Goal: Transaction & Acquisition: Purchase product/service

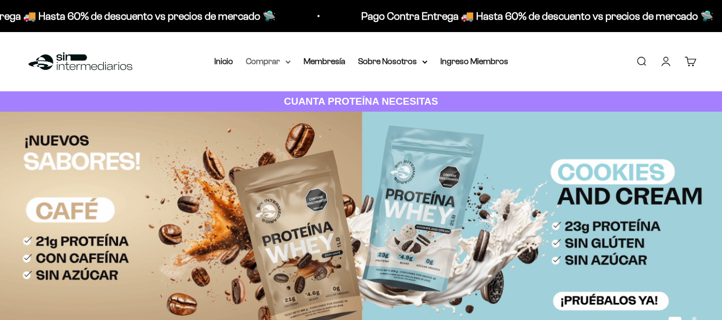
click at [288, 63] on icon at bounding box center [288, 62] width 5 height 4
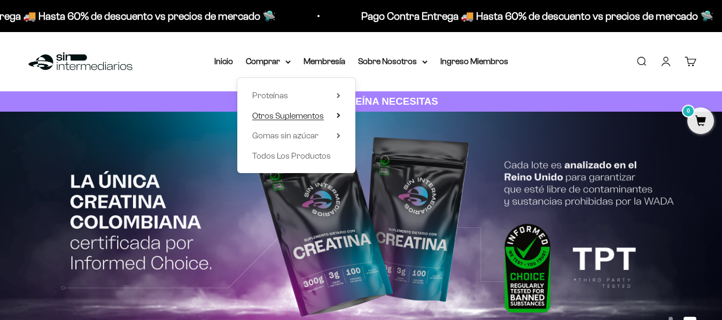
click at [337, 118] on icon at bounding box center [339, 115] width 4 height 5
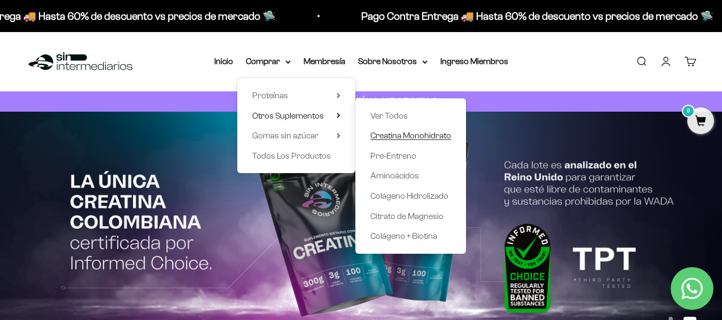
click at [383, 138] on span "Creatina Monohidrato" at bounding box center [411, 135] width 81 height 9
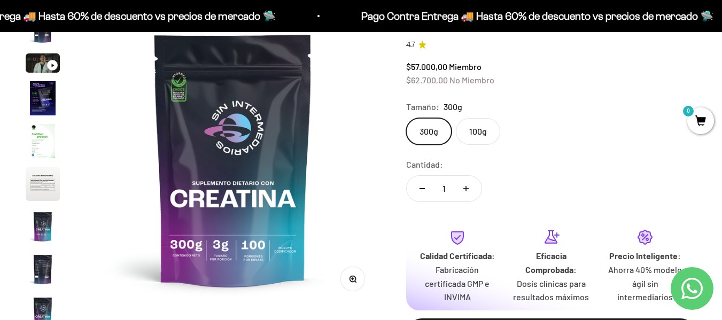
scroll to position [107, 0]
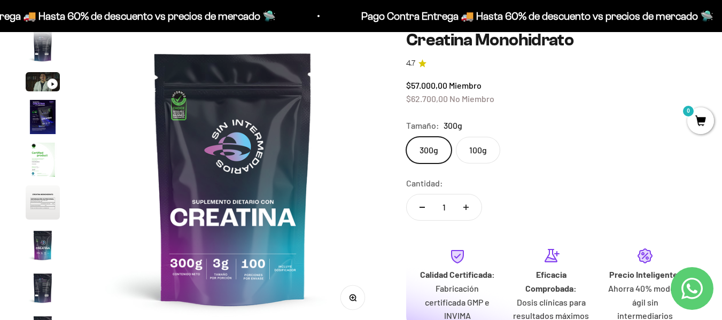
click at [44, 120] on img "Ir al artículo 4" at bounding box center [43, 117] width 34 height 34
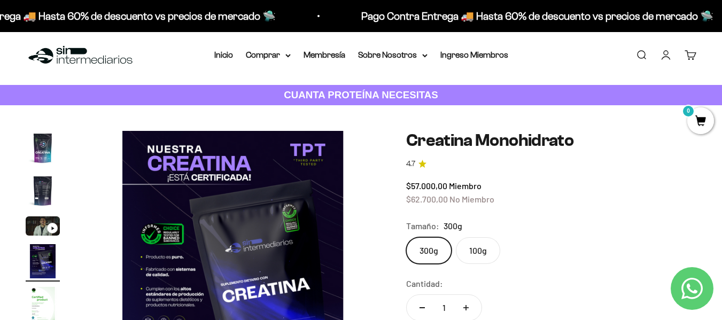
scroll to position [0, 0]
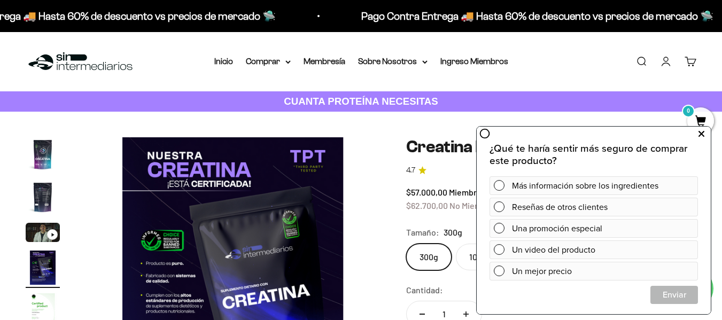
click at [707, 136] on button at bounding box center [701, 134] width 19 height 17
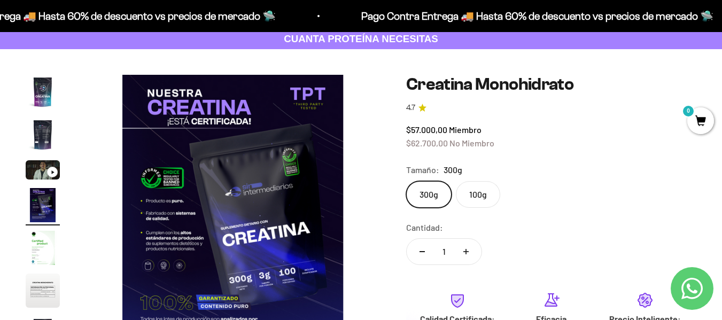
scroll to position [107, 0]
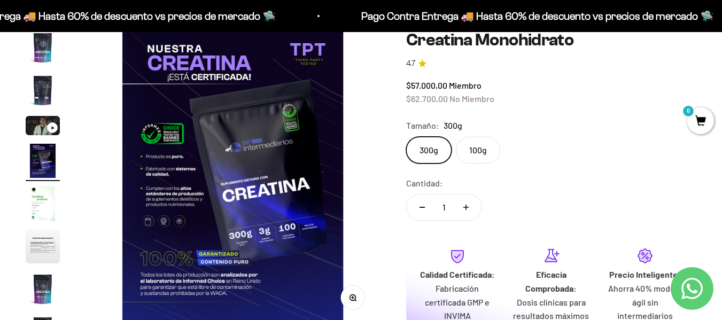
click at [45, 196] on img "Ir al artículo 5" at bounding box center [43, 204] width 34 height 34
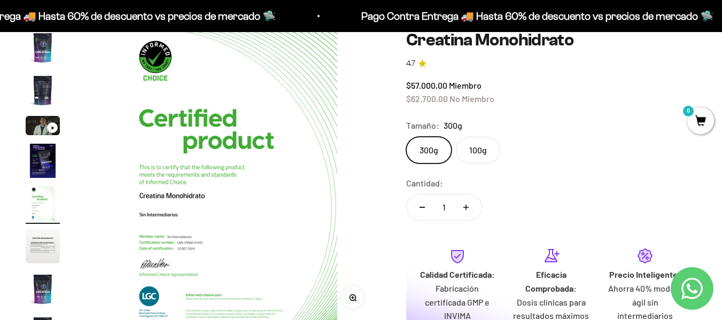
click at [41, 246] on img "Ir al artículo 6" at bounding box center [43, 246] width 34 height 34
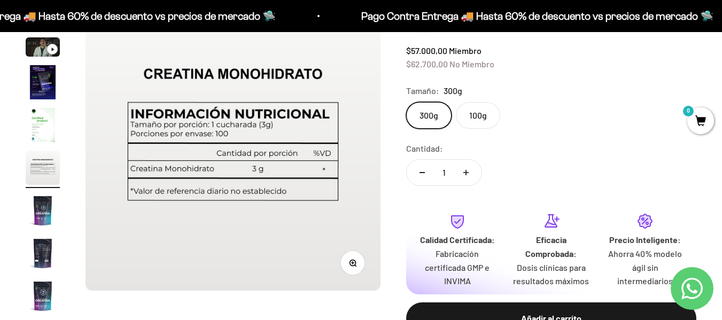
scroll to position [160, 0]
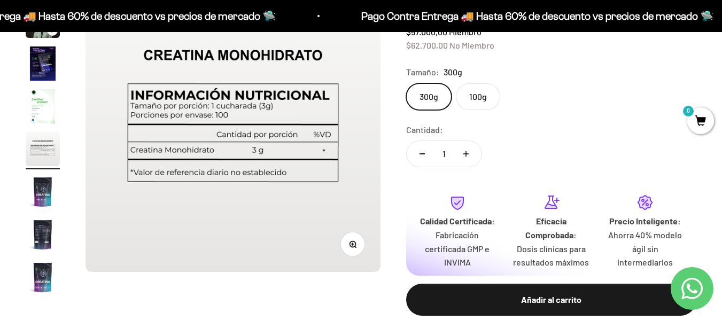
click at [41, 237] on img "Ir al artículo 8" at bounding box center [43, 235] width 34 height 34
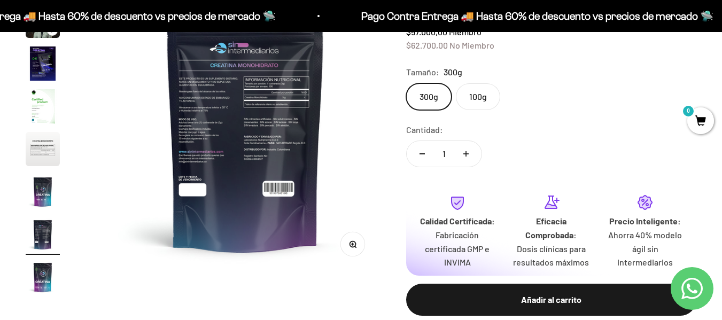
scroll to position [0, 2110]
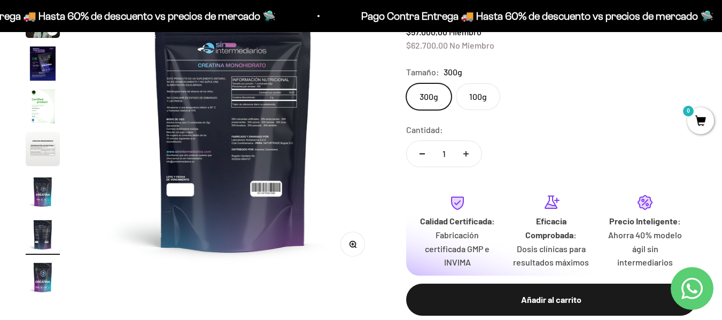
click at [37, 289] on img "Ir al artículo 9" at bounding box center [43, 277] width 34 height 34
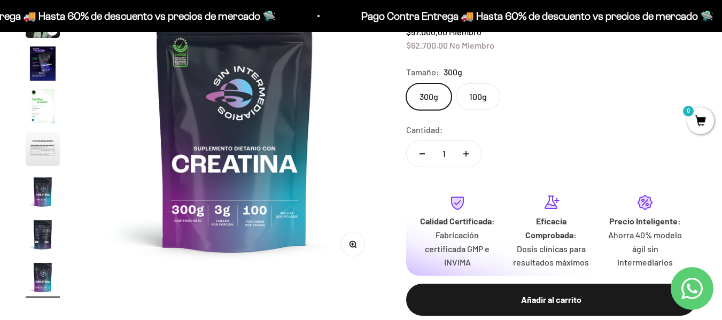
scroll to position [0, 2412]
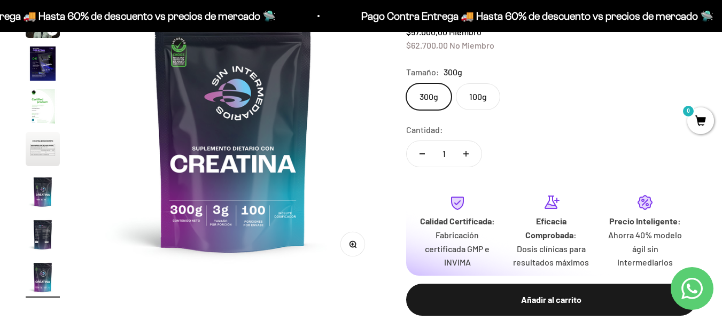
click at [44, 243] on img "Ir al artículo 8" at bounding box center [43, 235] width 34 height 34
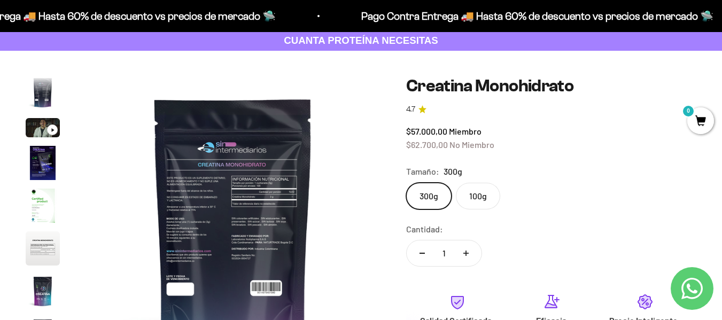
scroll to position [53, 0]
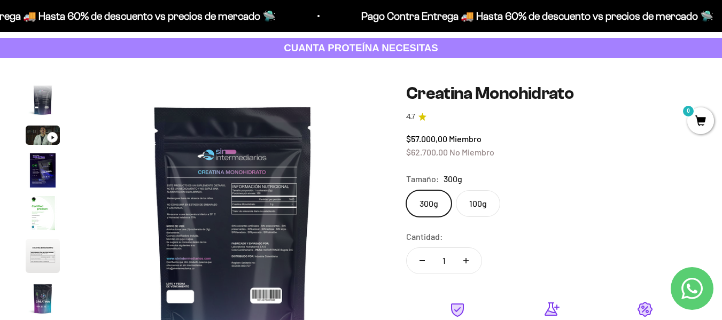
click at [227, 202] on img at bounding box center [233, 231] width 295 height 295
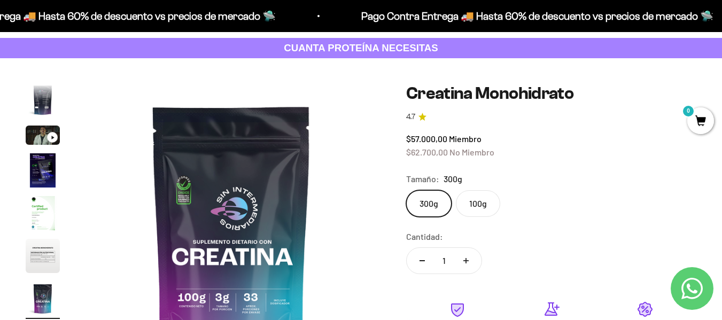
scroll to position [0, 1809]
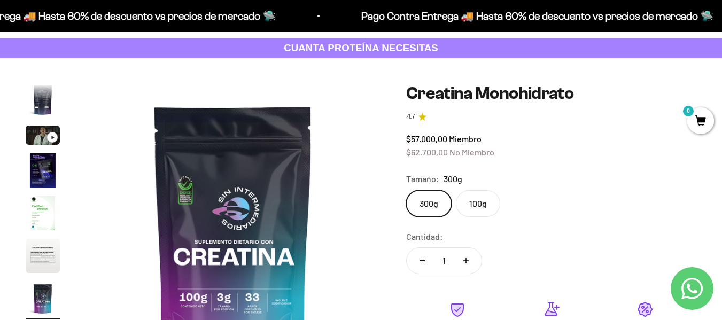
click at [306, 235] on img at bounding box center [233, 231] width 295 height 295
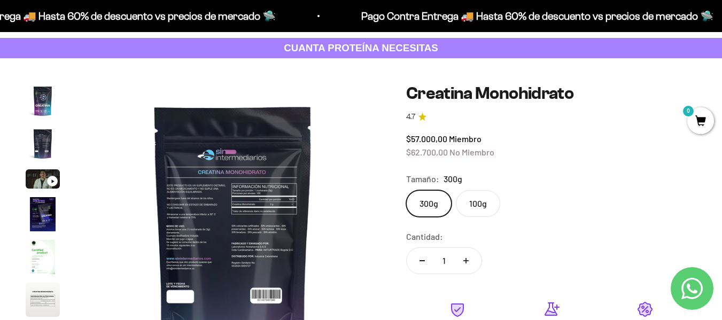
scroll to position [0, 0]
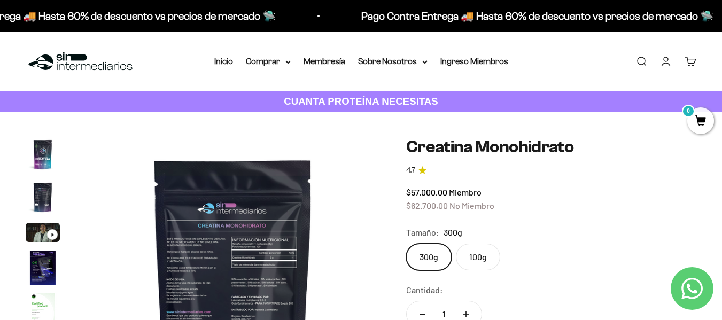
click at [38, 155] on img "Ir al artículo 1" at bounding box center [43, 154] width 34 height 34
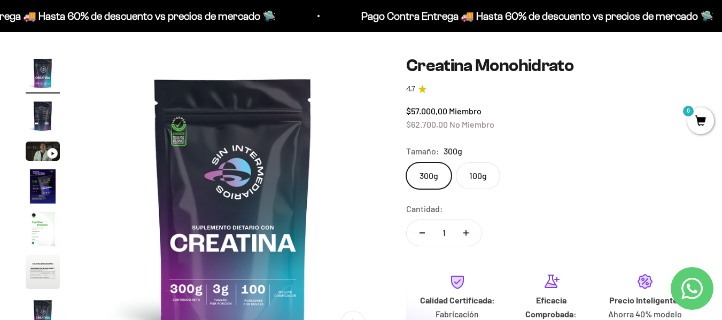
scroll to position [107, 0]
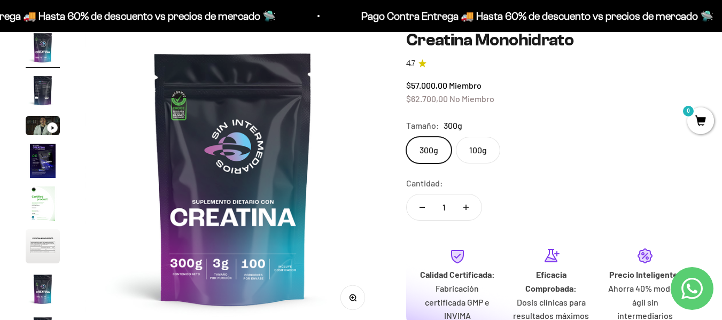
click at [47, 88] on img "Ir al artículo 2" at bounding box center [43, 90] width 34 height 34
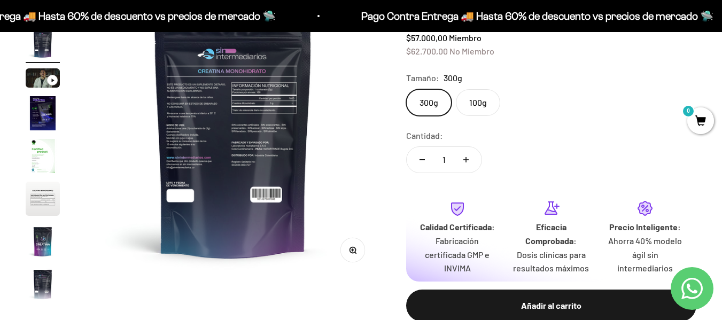
scroll to position [214, 0]
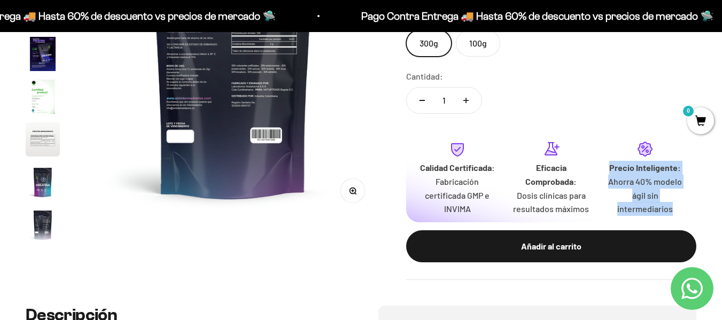
drag, startPoint x: 612, startPoint y: 169, endPoint x: 675, endPoint y: 210, distance: 75.8
click at [675, 210] on div "Precio Inteligente: Ahorra 40% modelo ágil sin intermediarios" at bounding box center [645, 188] width 77 height 55
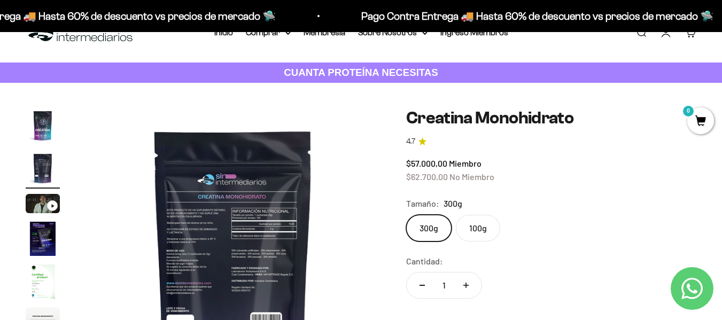
scroll to position [53, 0]
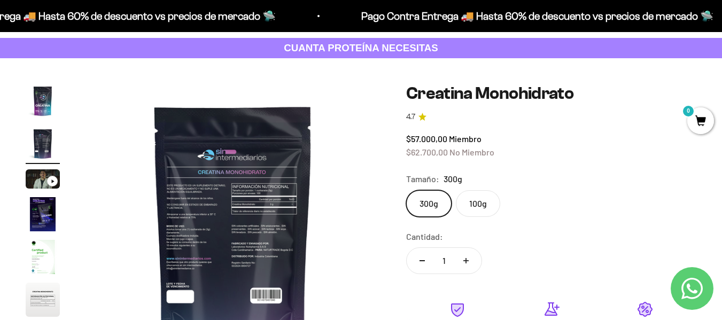
click at [125, 237] on img at bounding box center [233, 231] width 295 height 295
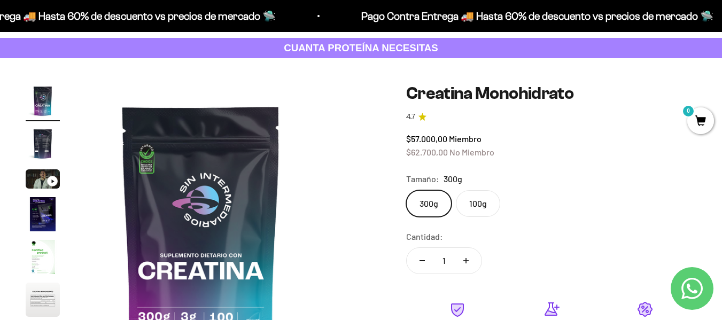
scroll to position [0, 0]
